Goal: Information Seeking & Learning: Learn about a topic

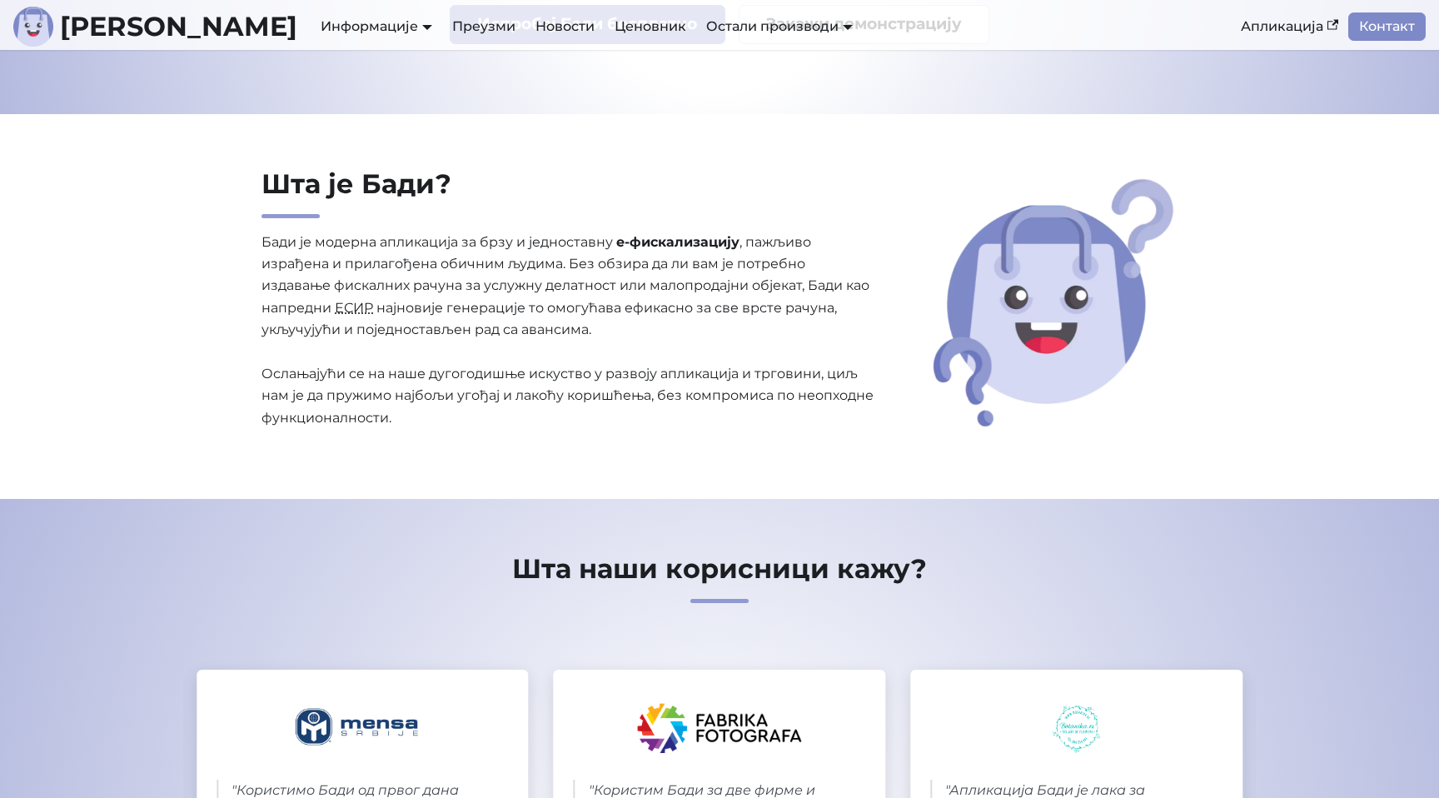
scroll to position [291, 0]
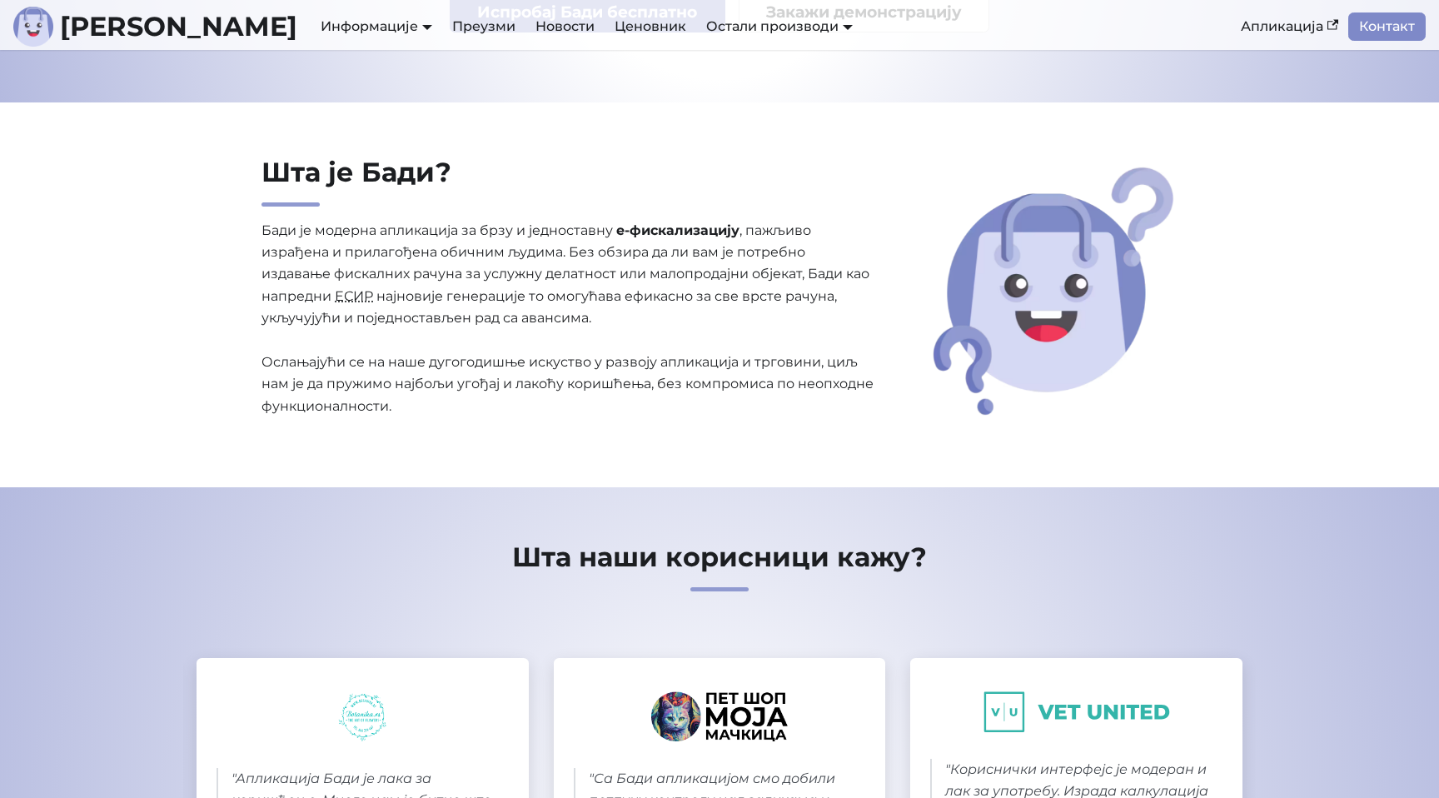
click at [353, 298] on abbr "ЕСИР" at bounding box center [354, 296] width 38 height 16
click at [343, 297] on abbr "ЕСИР" at bounding box center [354, 296] width 38 height 16
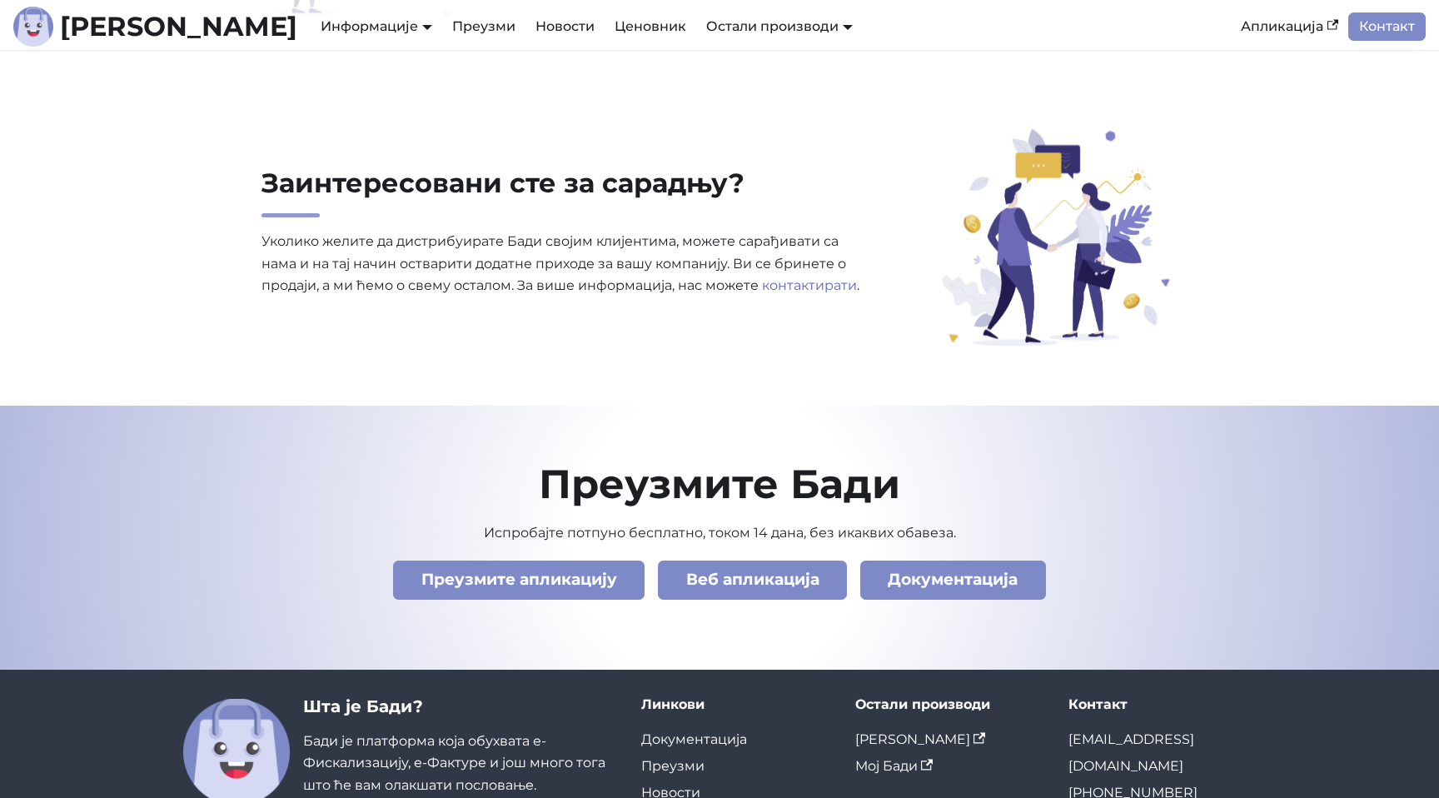
scroll to position [5662, 0]
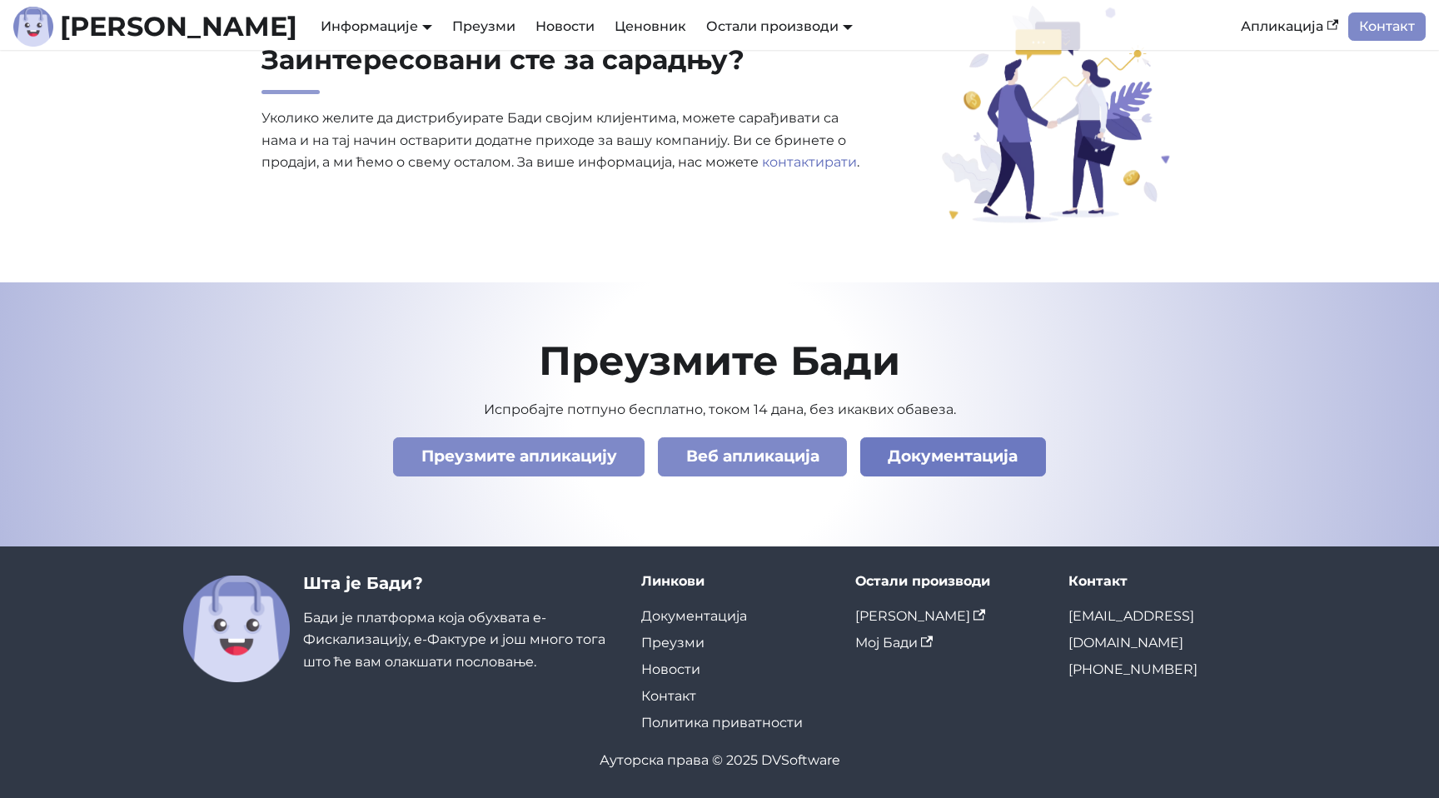
click at [965, 462] on link "Документација" at bounding box center [953, 456] width 186 height 39
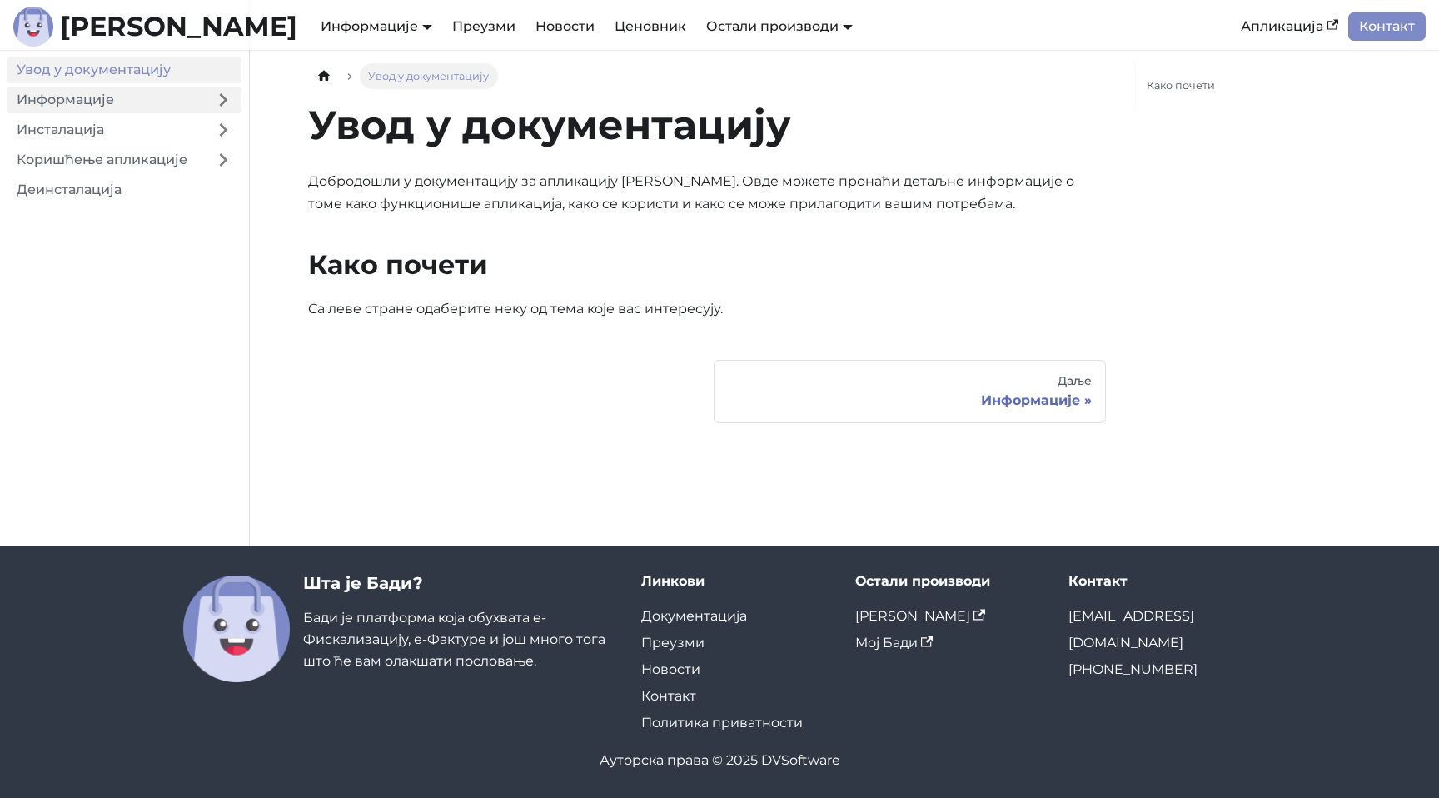
click at [180, 99] on link "Информације" at bounding box center [106, 100] width 198 height 27
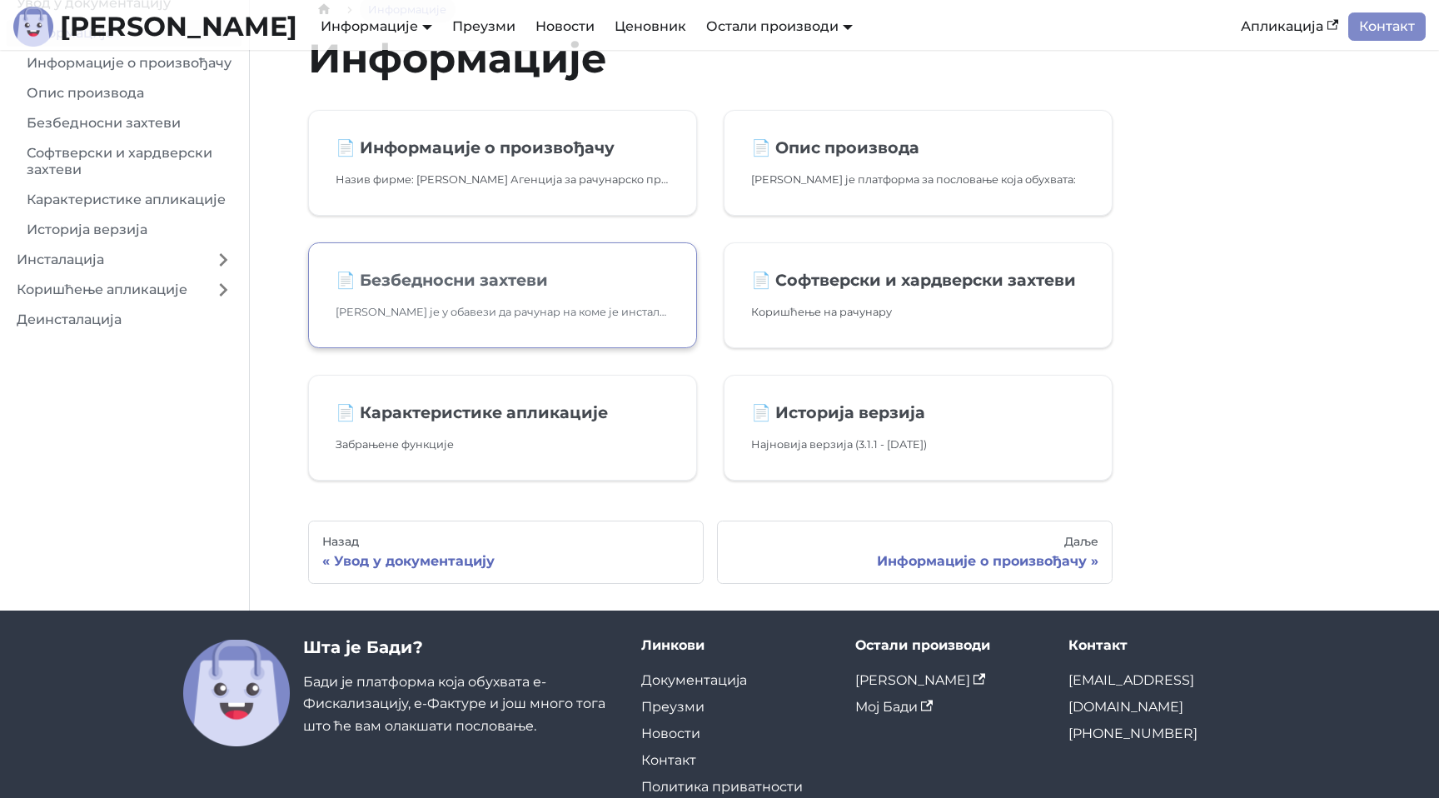
scroll to position [34, 0]
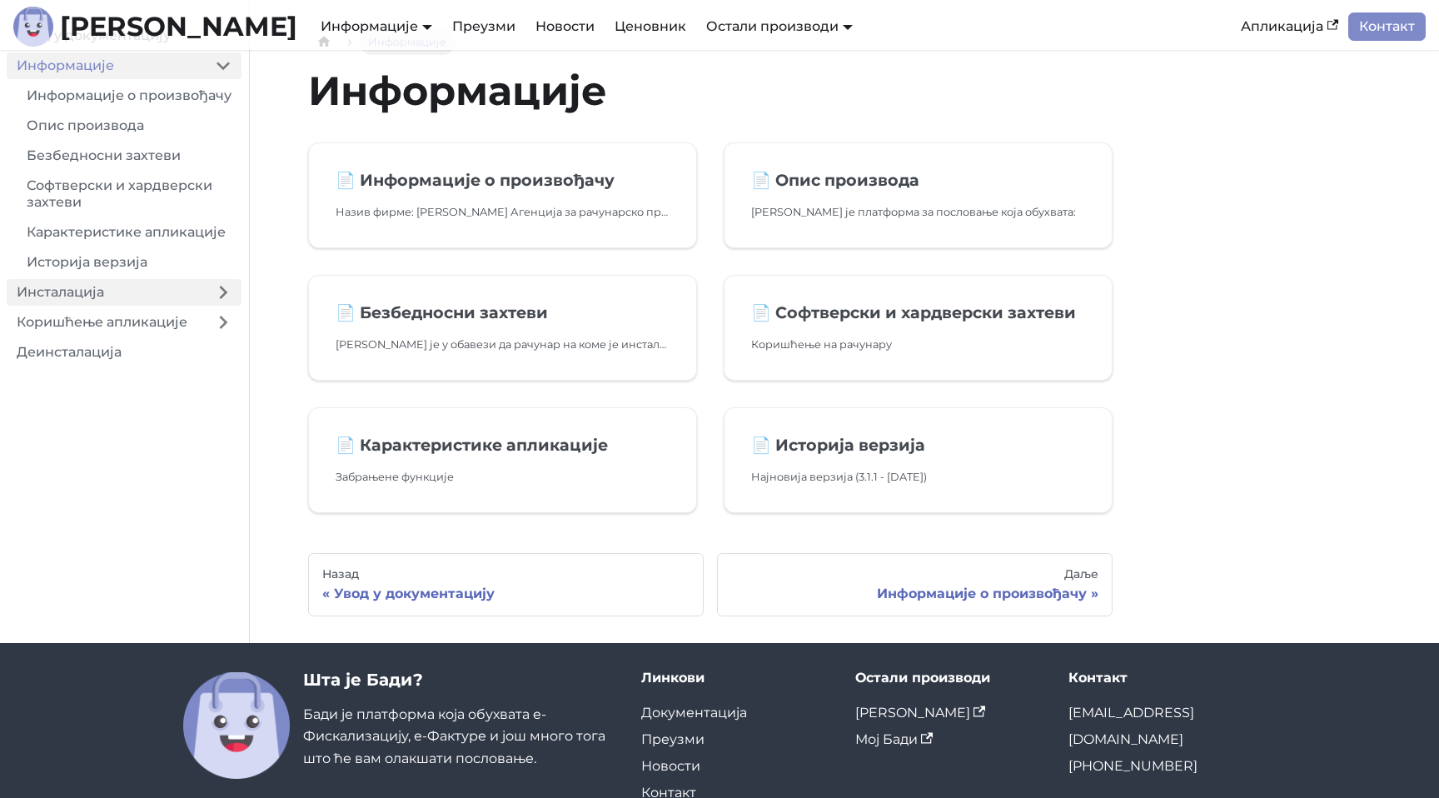
click at [171, 291] on link "Инсталација" at bounding box center [106, 292] width 198 height 27
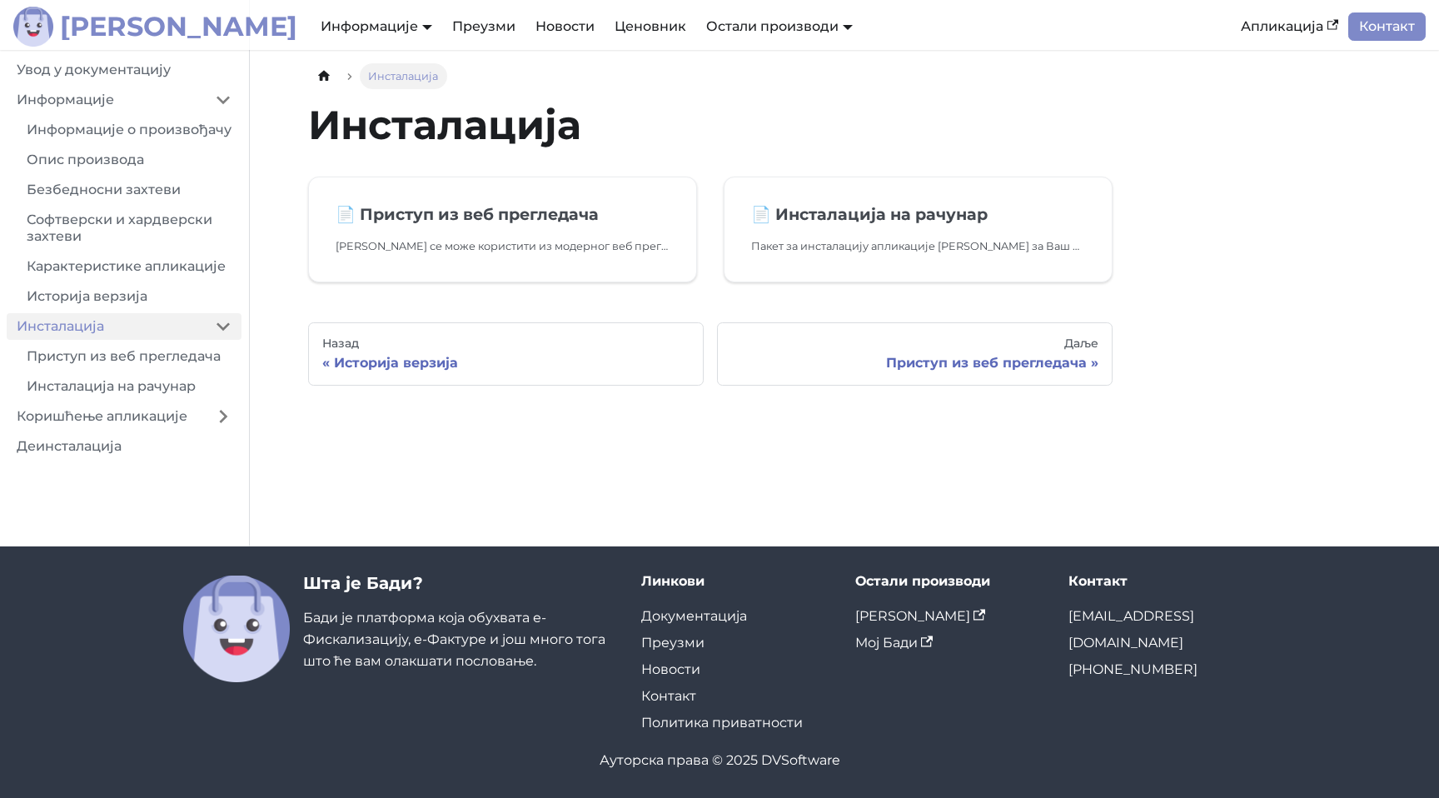
click at [64, 27] on b "[PERSON_NAME]" at bounding box center [178, 26] width 237 height 27
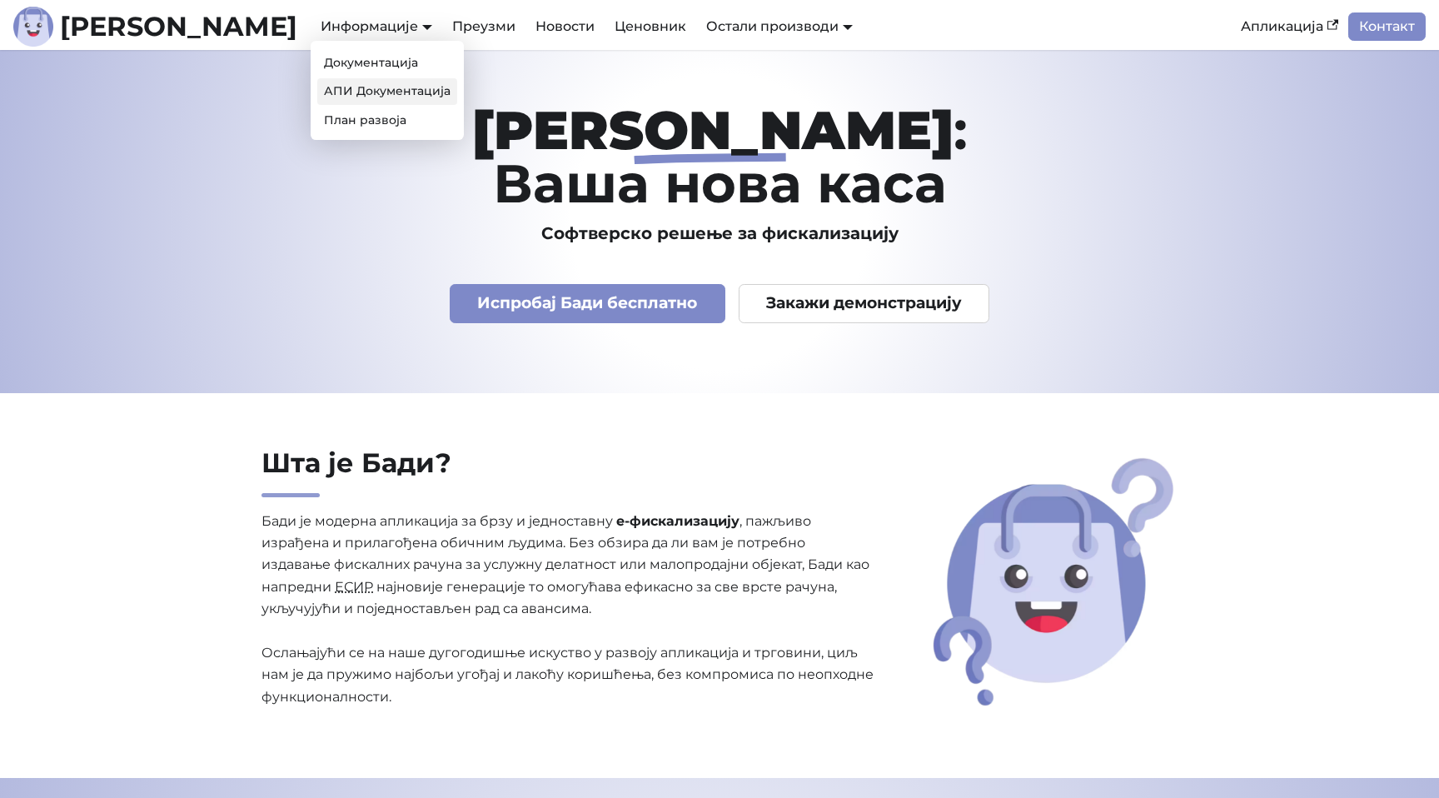
click at [317, 85] on link "АПИ Документација" at bounding box center [387, 91] width 140 height 26
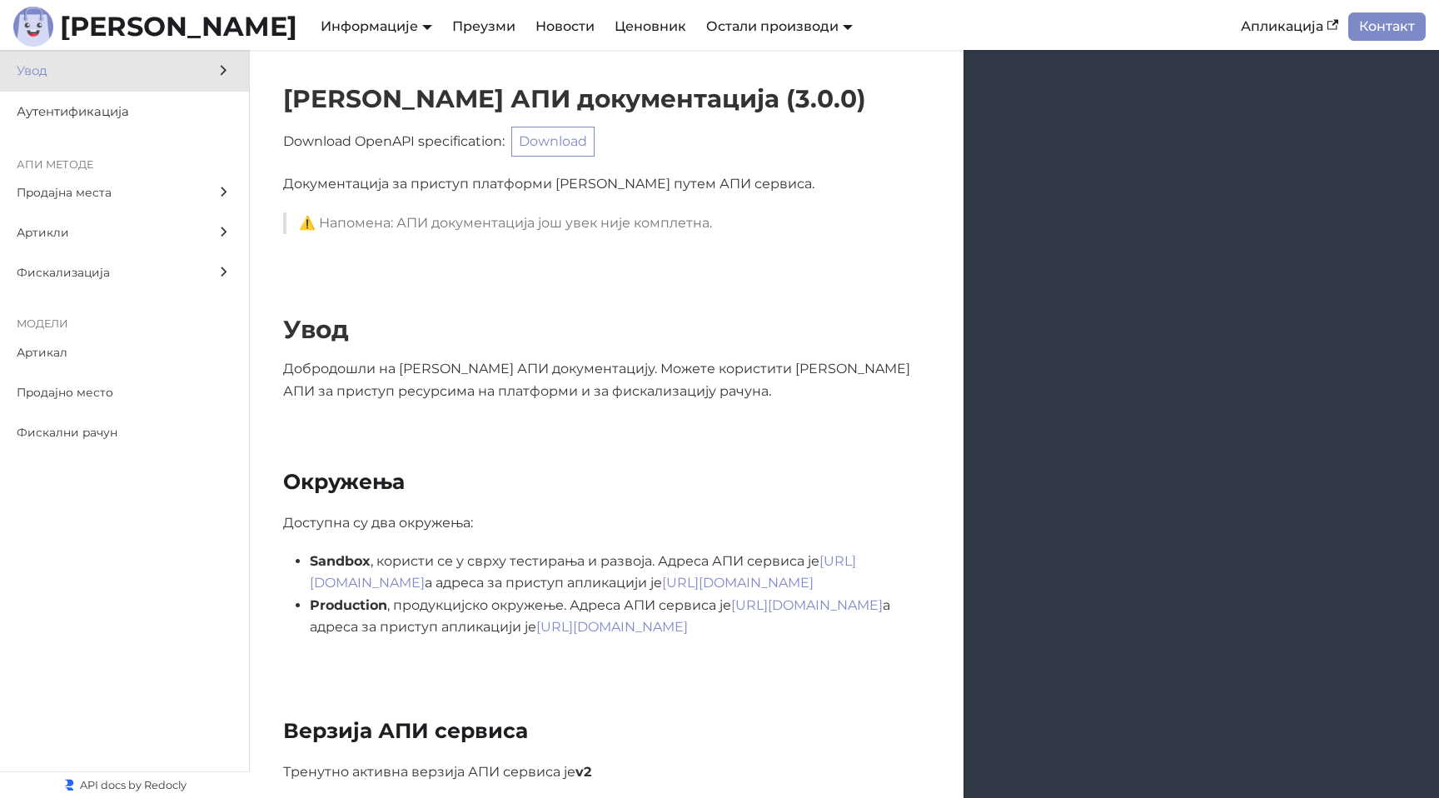
click at [98, 77] on span "Увод" at bounding box center [109, 71] width 184 height 21
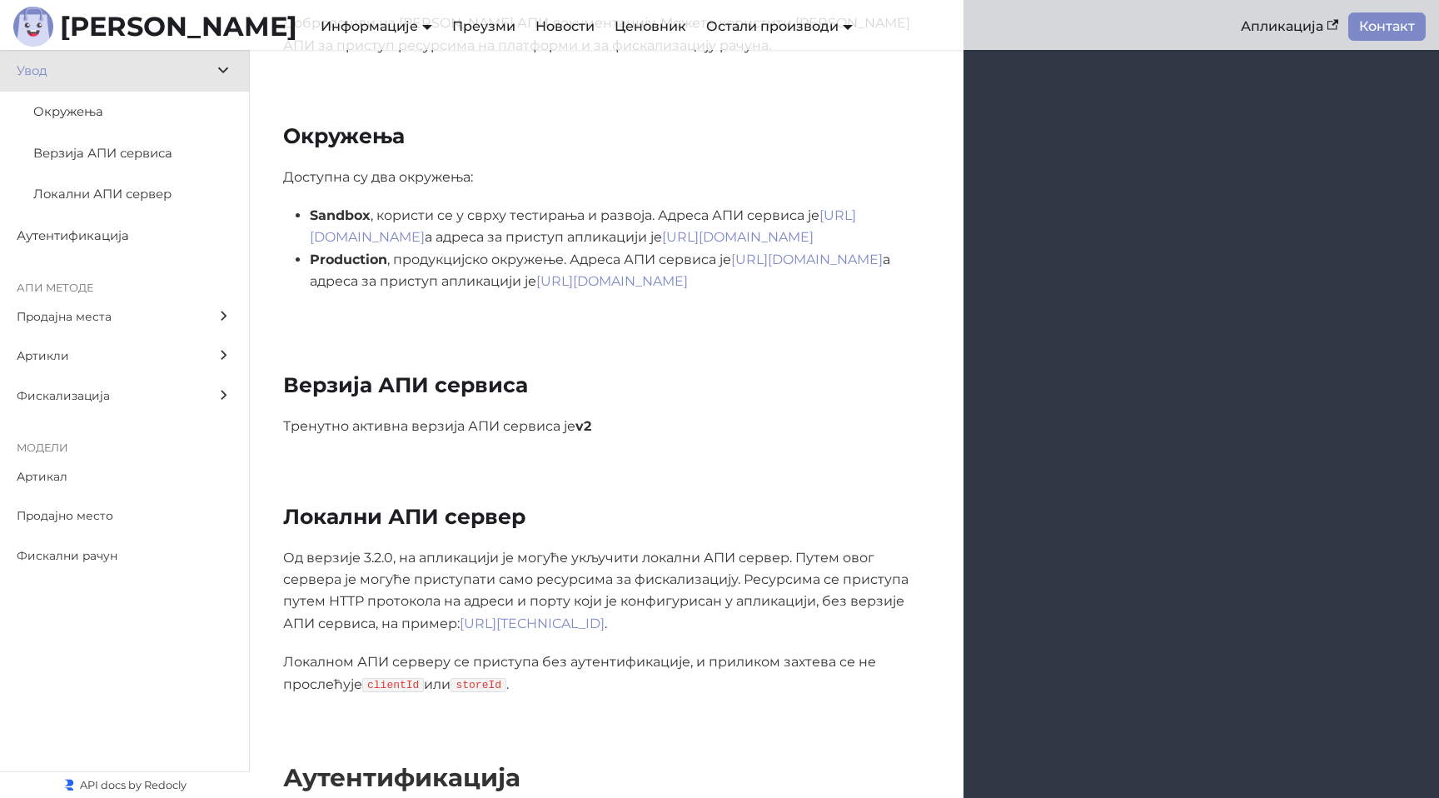
scroll to position [369, 0]
